Goal: Information Seeking & Learning: Learn about a topic

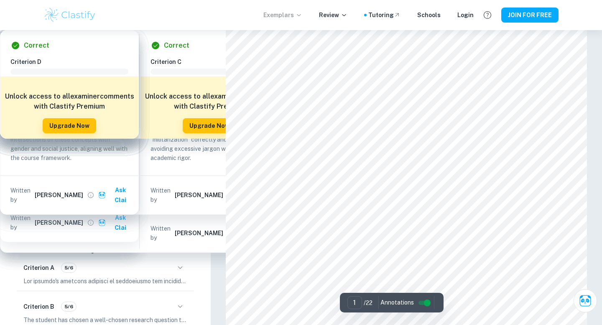
click at [299, 15] on p "Exemplars" at bounding box center [282, 14] width 39 height 9
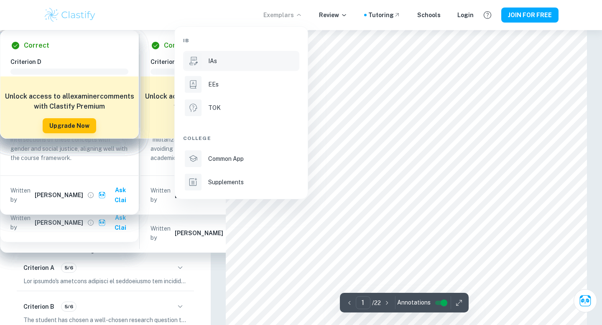
click at [220, 66] on li "IAs" at bounding box center [241, 61] width 116 height 20
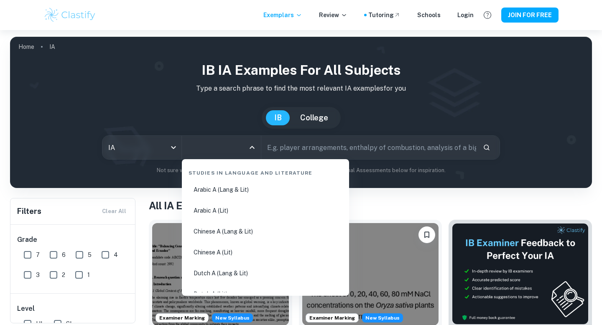
click at [208, 145] on input "All Subjects" at bounding box center [215, 148] width 59 height 16
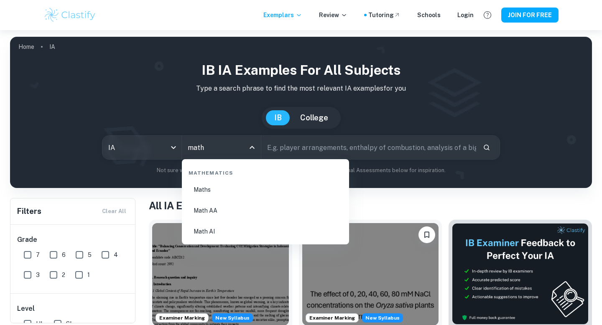
click at [227, 212] on li "Math AA" at bounding box center [265, 210] width 160 height 19
type input "Math AA"
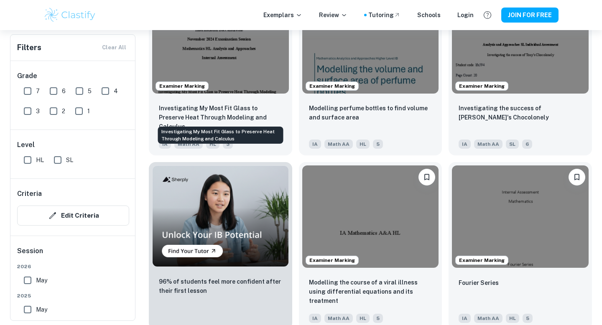
scroll to position [488, 0]
